Goal: Find specific page/section: Find specific page/section

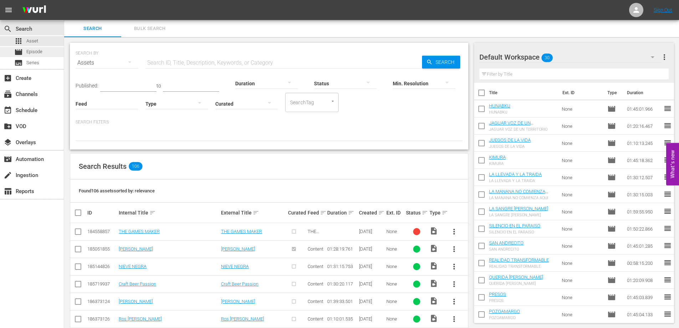
click at [35, 52] on span "Episode" at bounding box center [34, 51] width 16 height 7
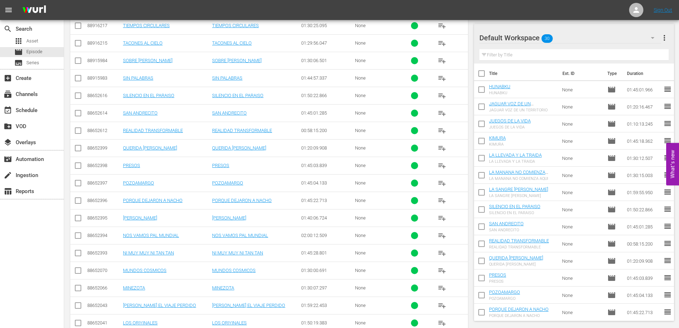
scroll to position [254, 0]
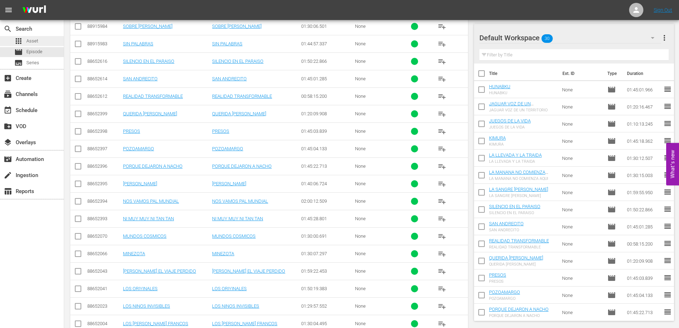
click at [30, 41] on span "Asset" at bounding box center [32, 40] width 12 height 7
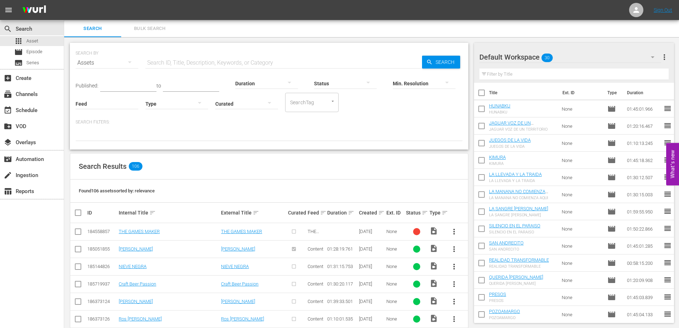
click at [175, 64] on input "text" at bounding box center [283, 62] width 277 height 17
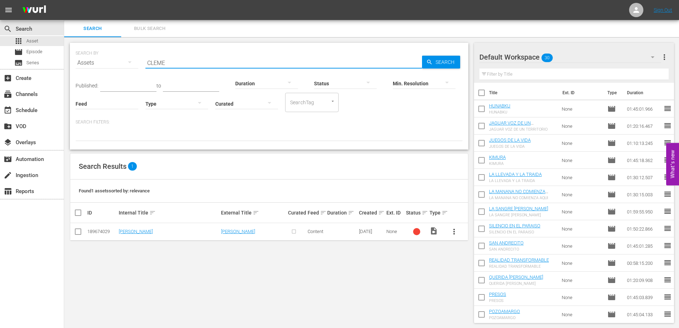
drag, startPoint x: 169, startPoint y: 62, endPoint x: 147, endPoint y: 64, distance: 22.6
click at [147, 64] on input "CLEME" at bounding box center [283, 62] width 277 height 17
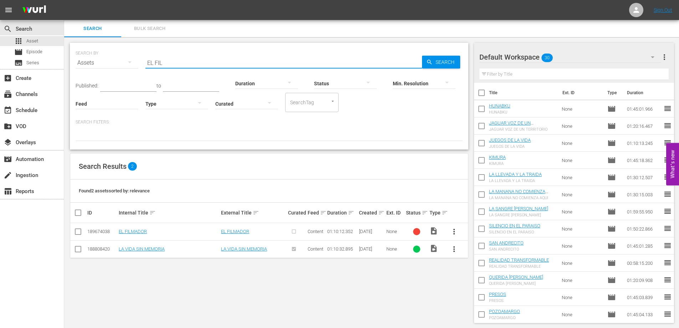
type input "EL FIL"
click at [213, 302] on div "SEARCH BY Search By Assets Search ID, Title, Description, Keywords, or Category…" at bounding box center [269, 182] width 410 height 291
click at [484, 36] on div "Search Bulk Search" at bounding box center [371, 28] width 615 height 17
click at [250, 53] on div "SEARCH BY Search By Assets Search ID, Title, Description, Keywords, or Category…" at bounding box center [269, 59] width 387 height 26
